Goal: Task Accomplishment & Management: Complete application form

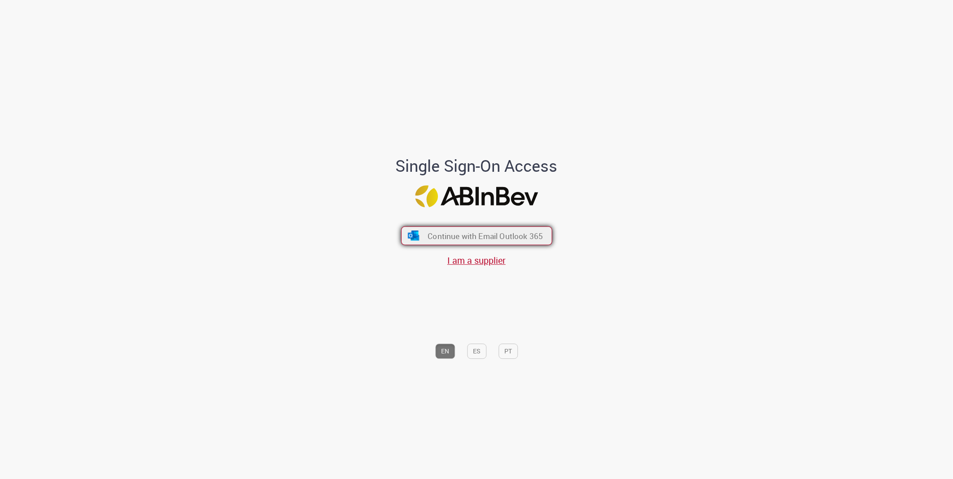
click at [498, 239] on span "Continue with Email Outlook 365" at bounding box center [484, 236] width 115 height 10
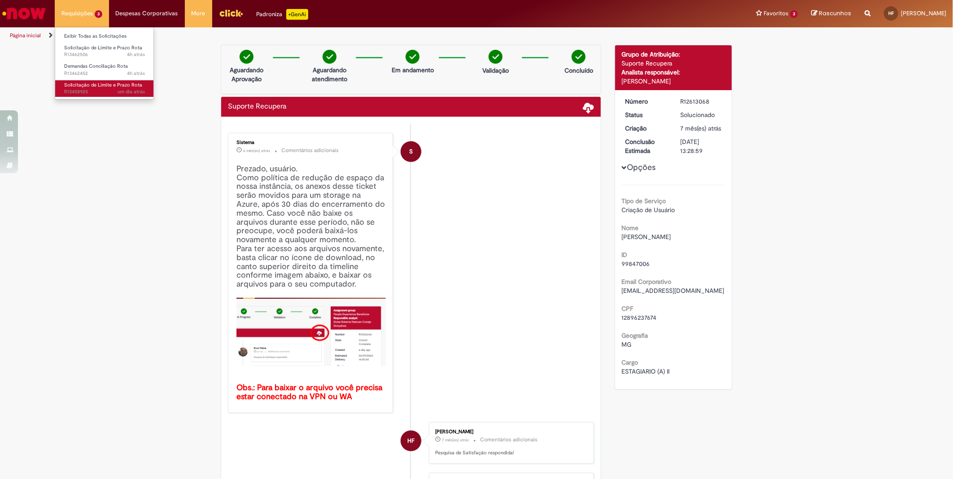
click at [111, 87] on span "Solicitação de Limite e Prazo Rota" at bounding box center [103, 85] width 78 height 7
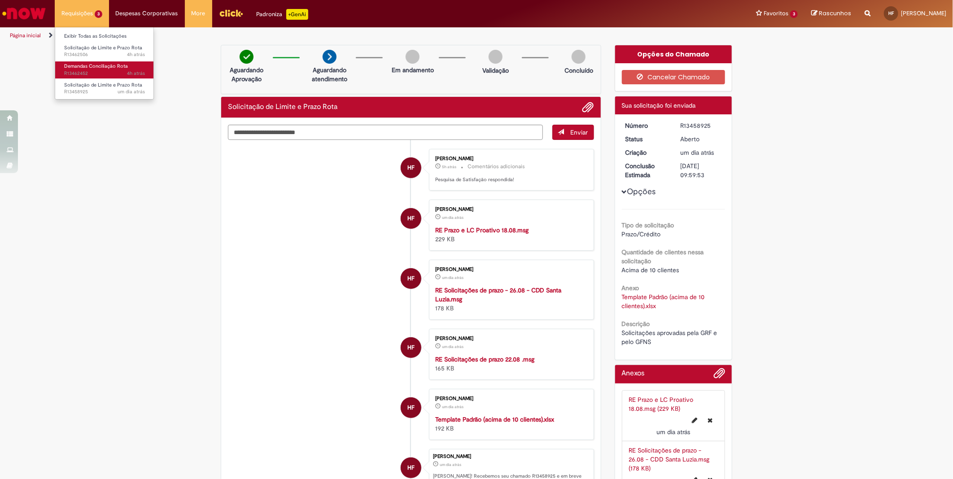
click at [87, 68] on span "Demandas Conciliação Rota" at bounding box center [96, 66] width 64 height 7
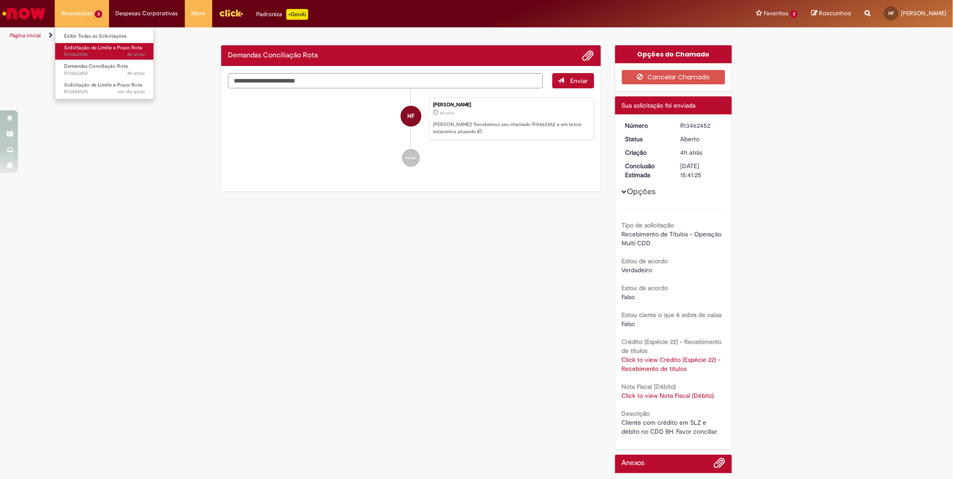
click at [88, 46] on span "Solicitação de Limite e Prazo Rota" at bounding box center [103, 47] width 78 height 7
